Goal: Information Seeking & Learning: Learn about a topic

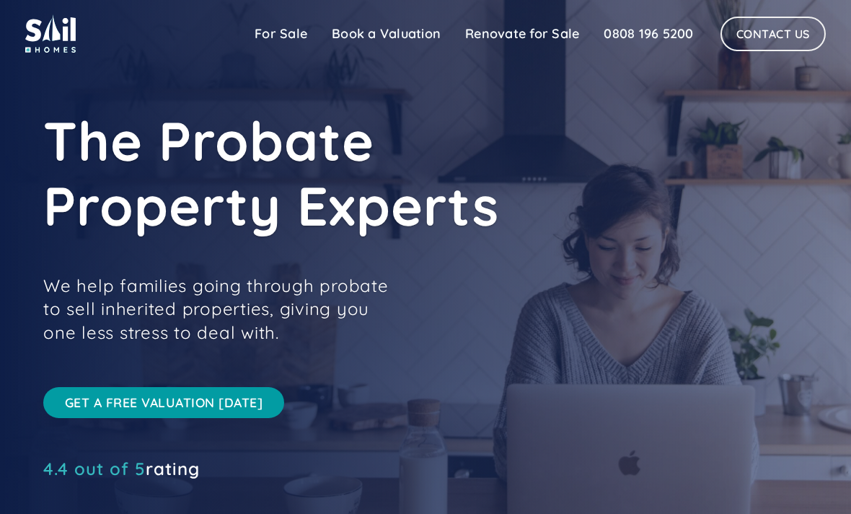
click at [518, 28] on link "Renovate for Sale" at bounding box center [522, 33] width 138 height 29
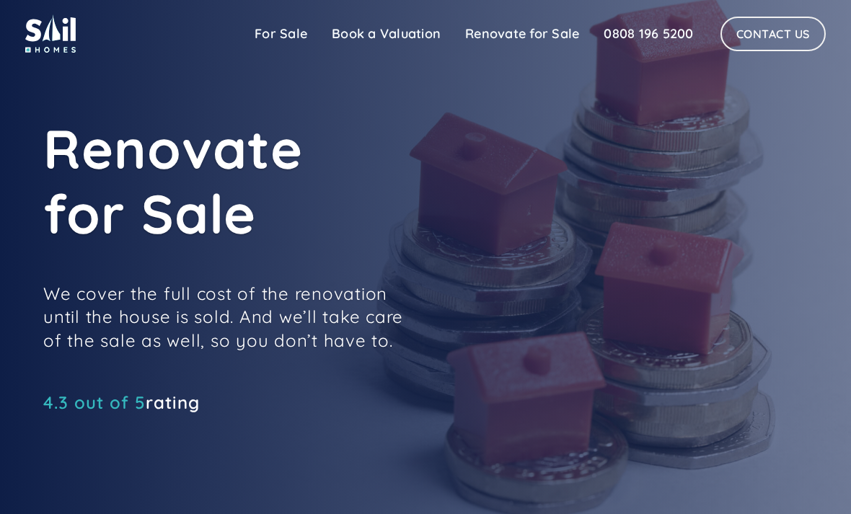
click at [280, 32] on link "For Sale" at bounding box center [280, 33] width 77 height 29
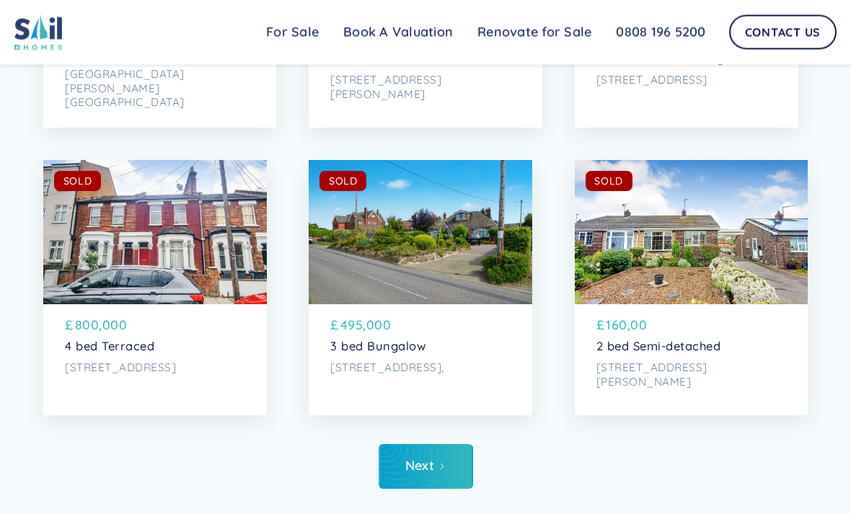
scroll to position [5596, 0]
click at [435, 462] on link "Next" at bounding box center [425, 466] width 94 height 45
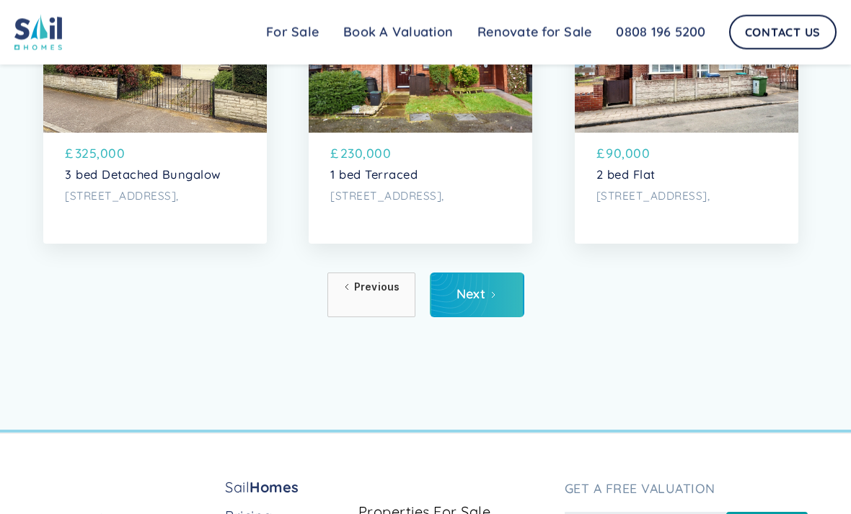
scroll to position [5767, 0]
click at [491, 294] on icon "Next Page" at bounding box center [493, 294] width 9 height 9
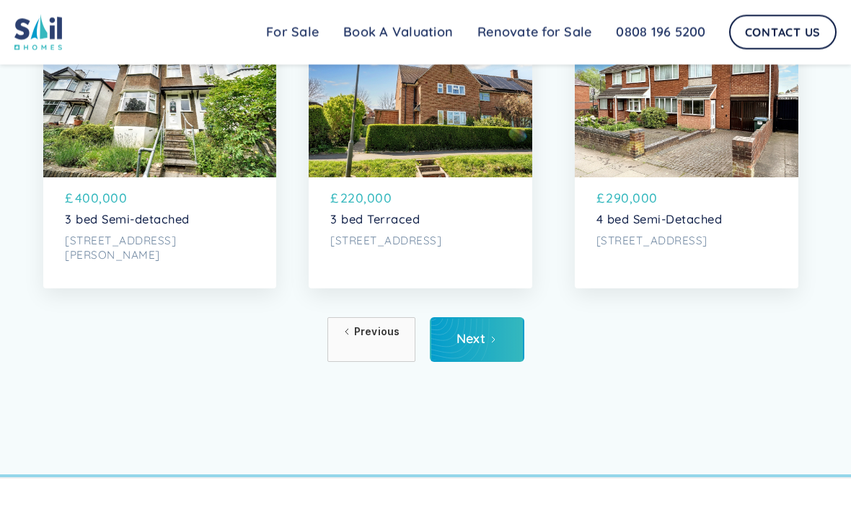
scroll to position [5737, 0]
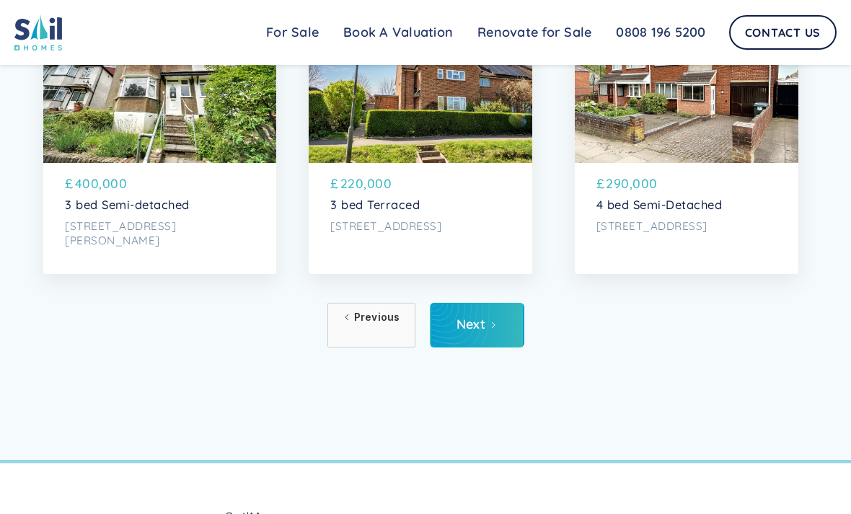
click at [499, 323] on link "Next" at bounding box center [477, 325] width 94 height 45
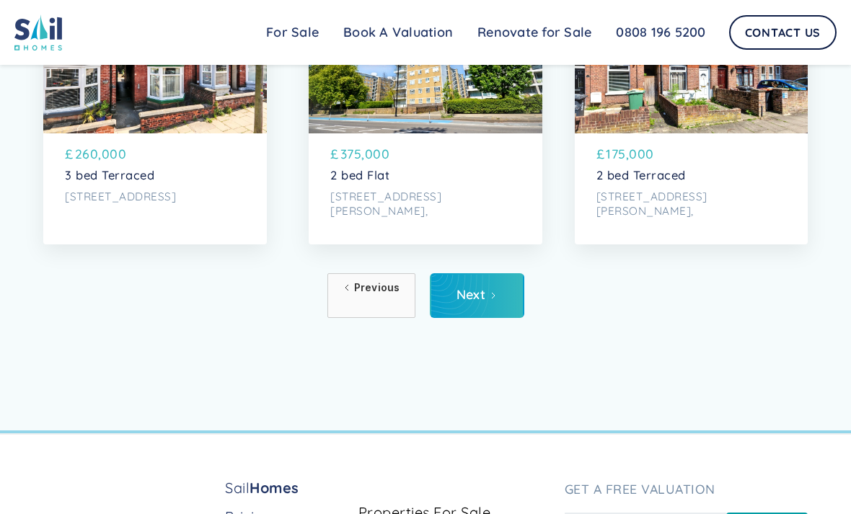
scroll to position [5765, 0]
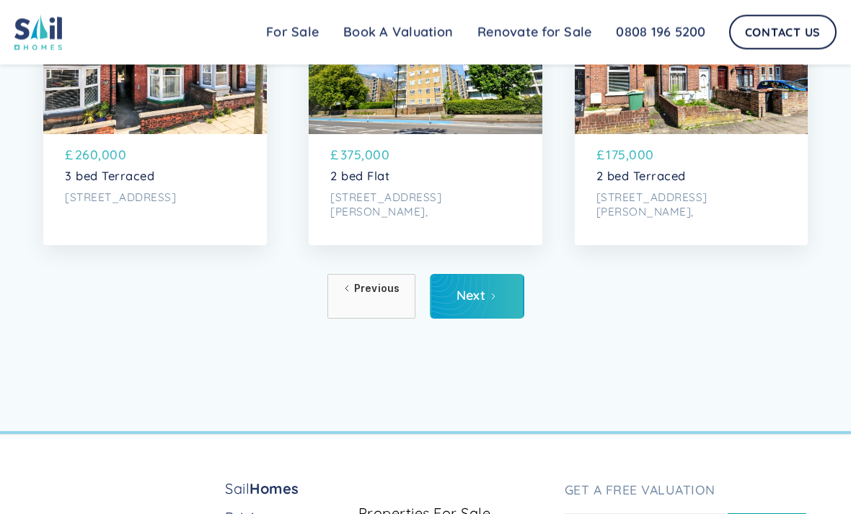
click at [495, 296] on icon "Next Page" at bounding box center [493, 297] width 9 height 9
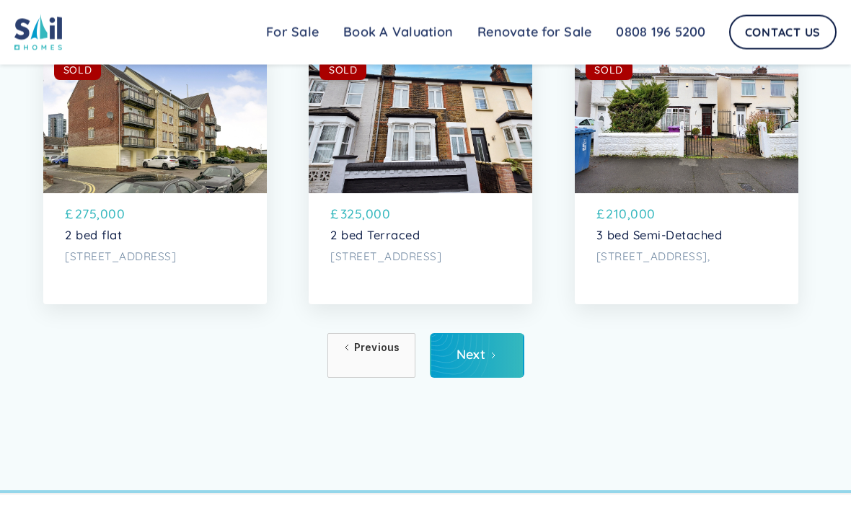
scroll to position [5717, 0]
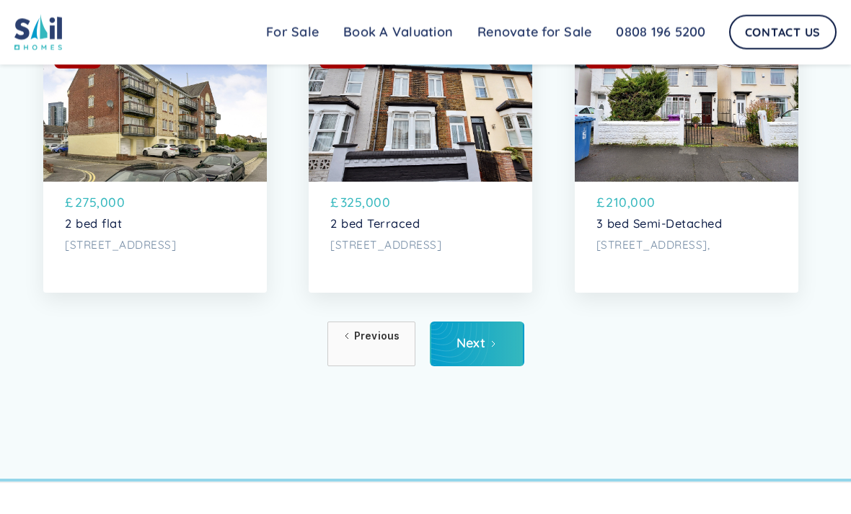
click at [501, 347] on link "Next" at bounding box center [477, 344] width 94 height 45
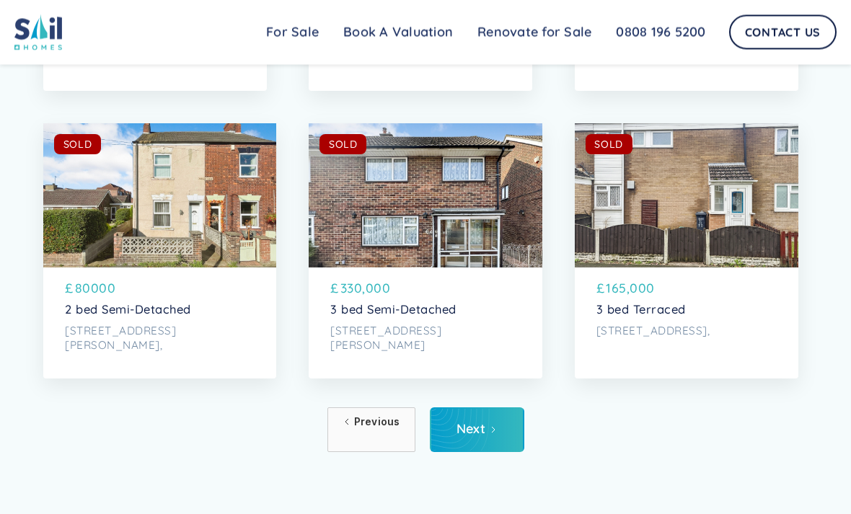
scroll to position [5632, 0]
click at [491, 422] on link "Next" at bounding box center [477, 429] width 94 height 45
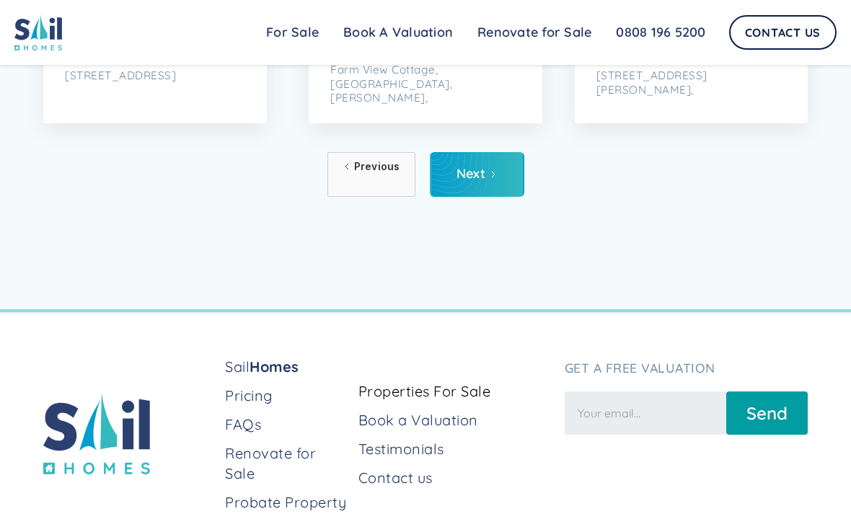
scroll to position [5927, 0]
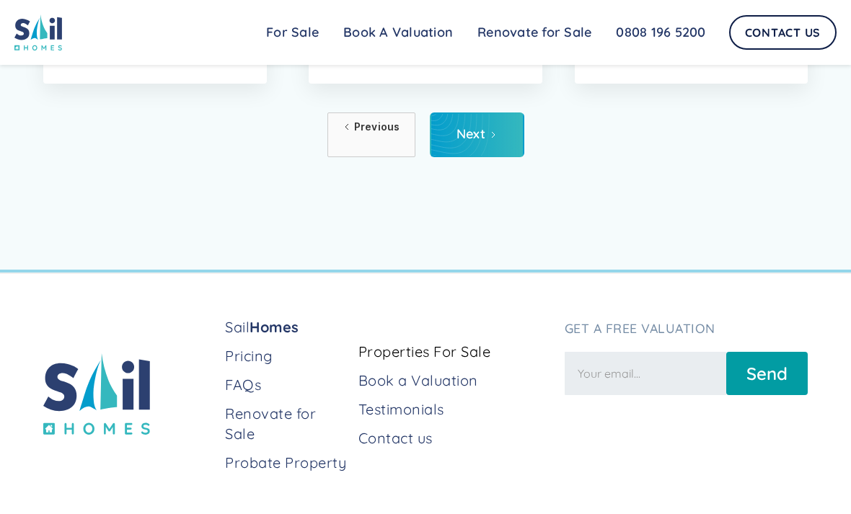
click at [484, 136] on div "Next" at bounding box center [471, 134] width 30 height 14
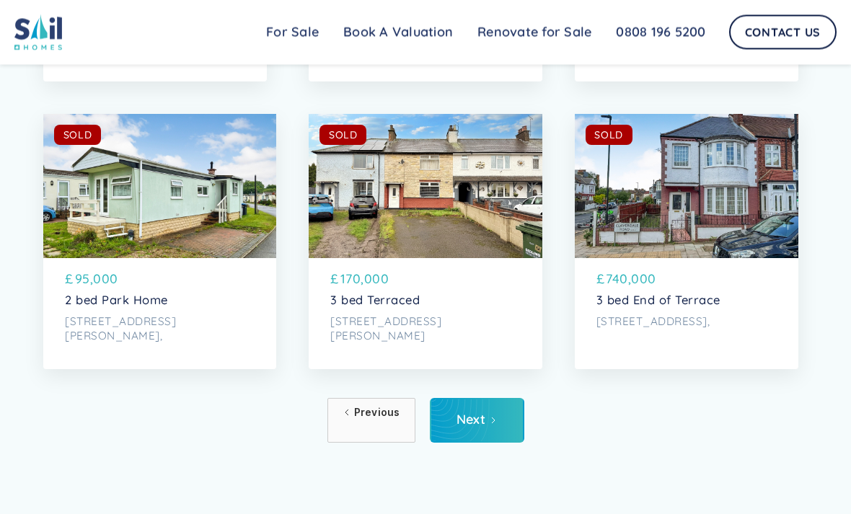
scroll to position [5642, 0]
click at [485, 419] on link "Next" at bounding box center [477, 420] width 94 height 45
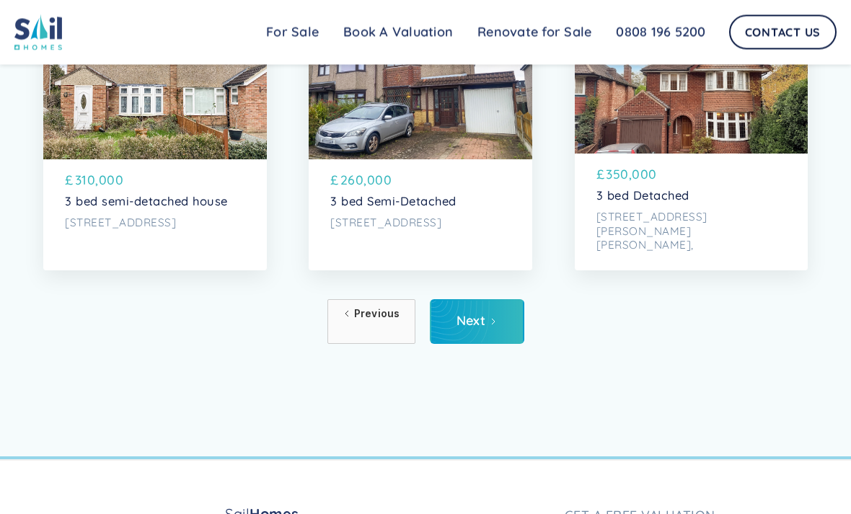
scroll to position [5816, 0]
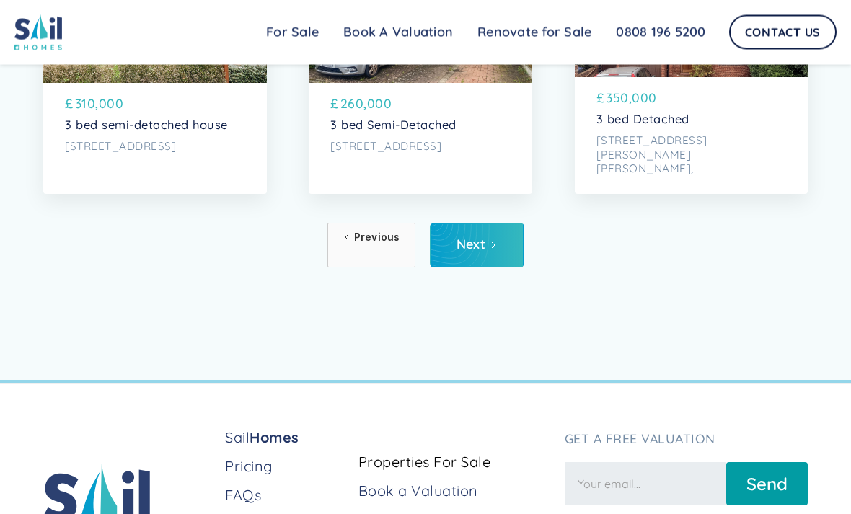
click at [482, 247] on div "Next" at bounding box center [471, 245] width 30 height 14
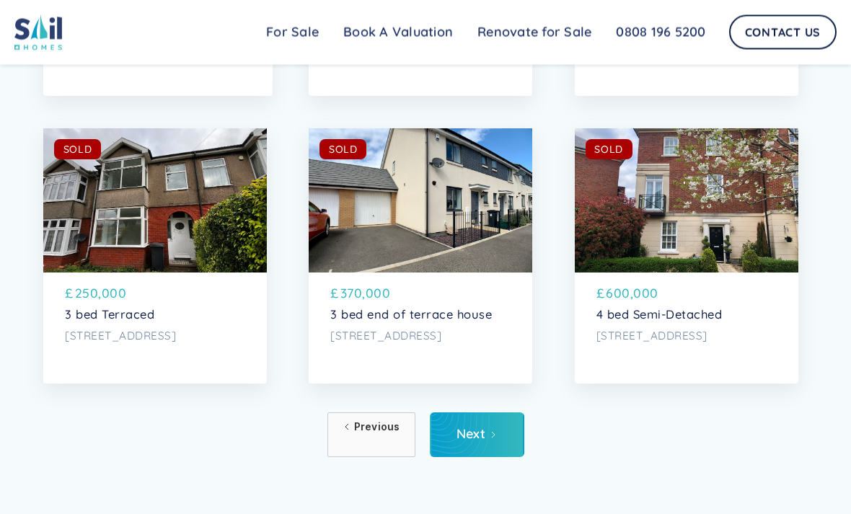
scroll to position [5627, 0]
click at [501, 426] on link "Next" at bounding box center [477, 434] width 94 height 45
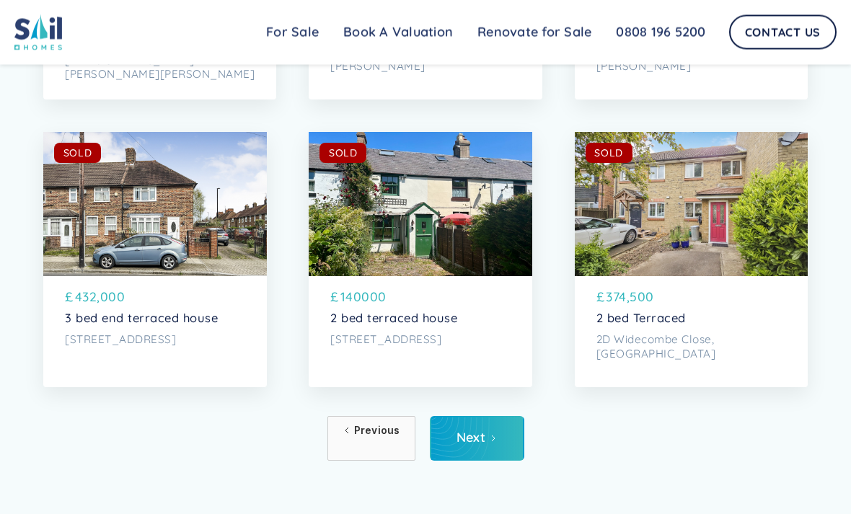
scroll to position [5624, 0]
click at [497, 433] on link "Next" at bounding box center [477, 438] width 94 height 45
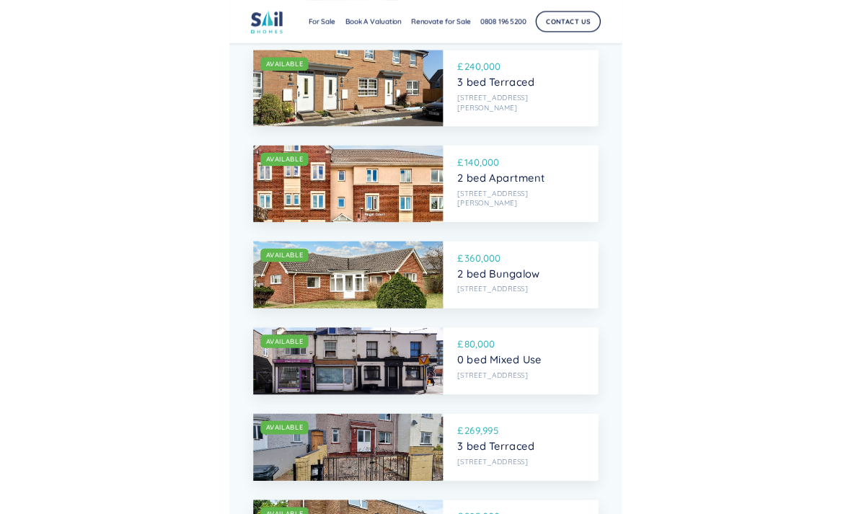
scroll to position [920, 0]
